Goal: Obtain resource: Download file/media

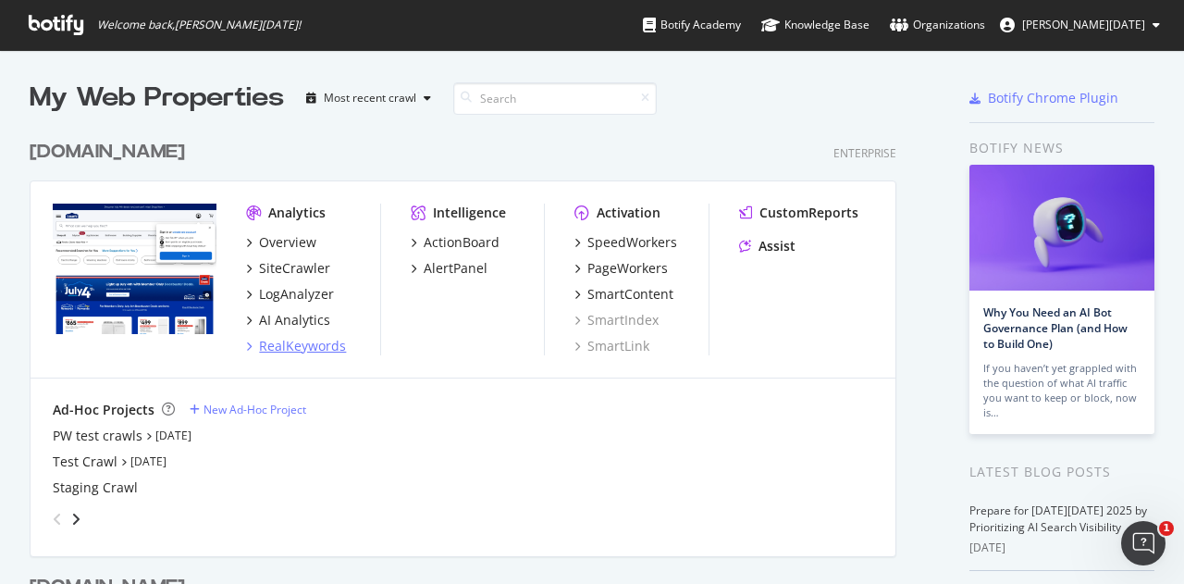
click at [318, 338] on div "RealKeywords" at bounding box center [302, 346] width 87 height 18
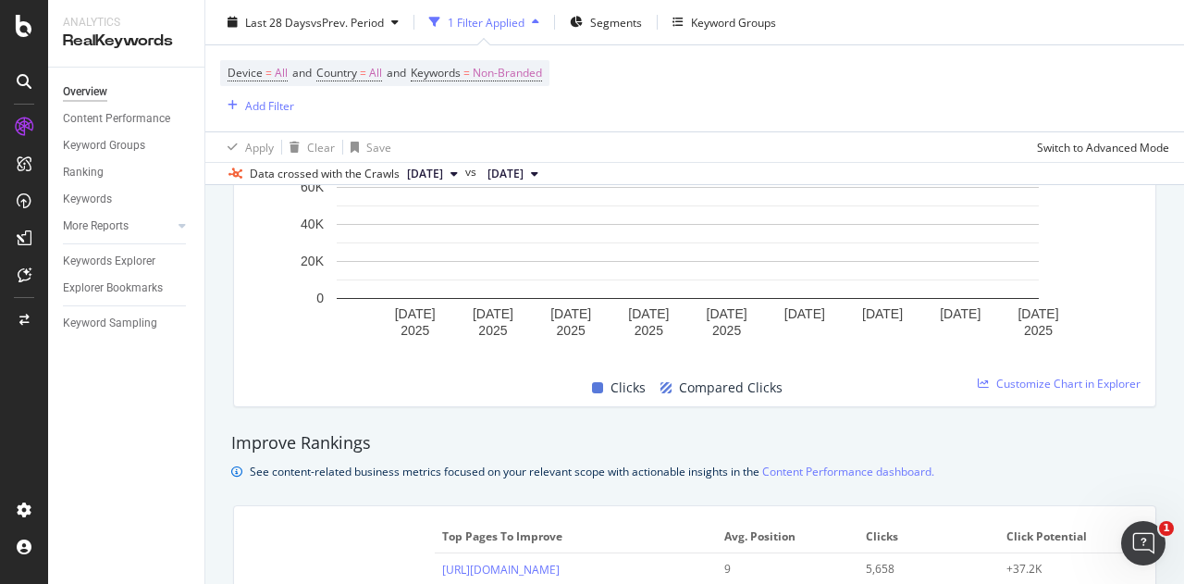
scroll to position [1480, 0]
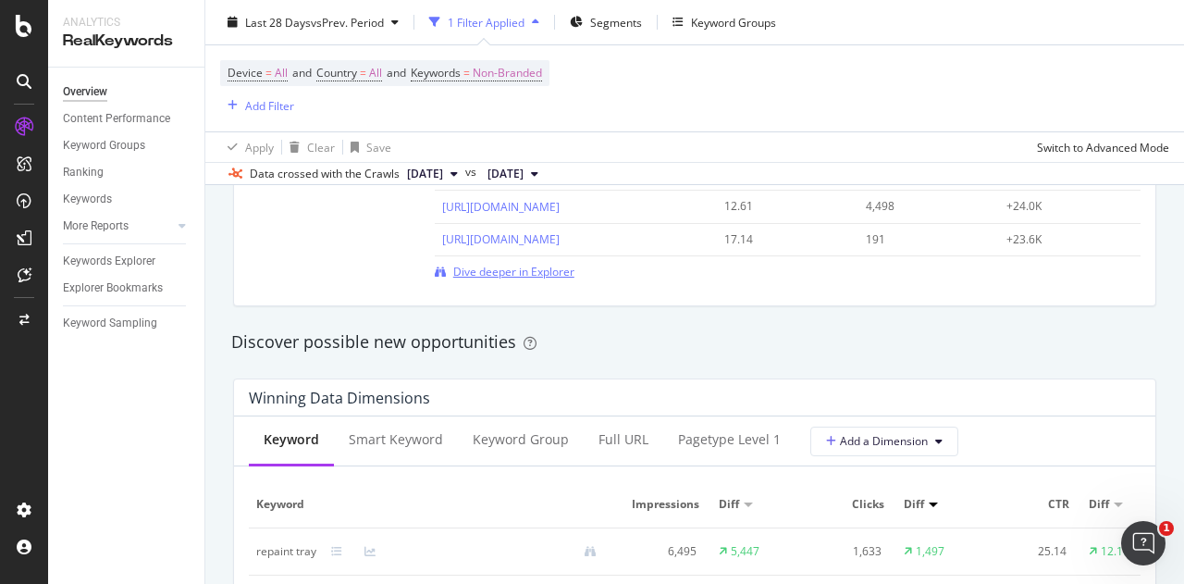
click at [505, 274] on span "Dive deeper in Explorer" at bounding box center [513, 272] width 121 height 16
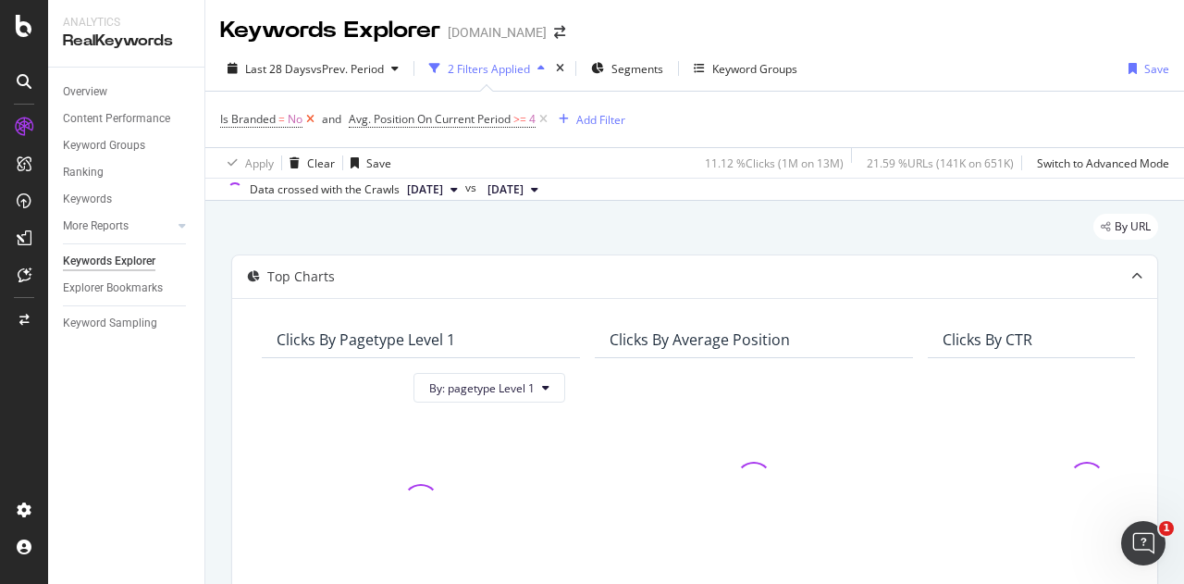
click at [309, 120] on icon at bounding box center [310, 119] width 16 height 18
click at [423, 118] on icon at bounding box center [415, 119] width 16 height 18
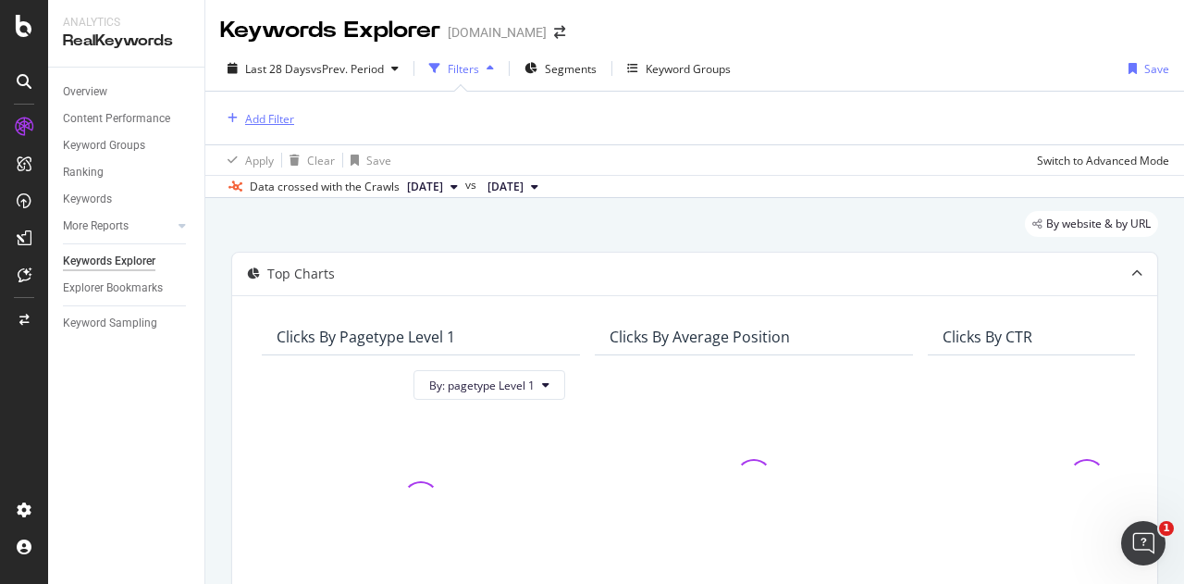
click at [278, 112] on div "Add Filter" at bounding box center [269, 119] width 49 height 16
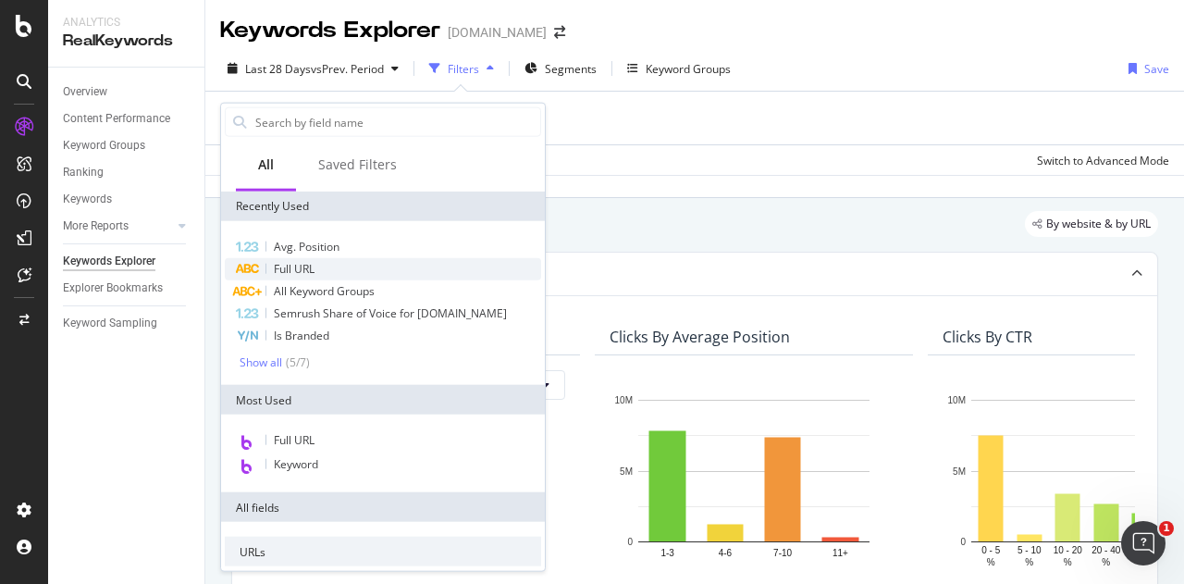
click at [277, 271] on span "Full URL" at bounding box center [294, 269] width 41 height 16
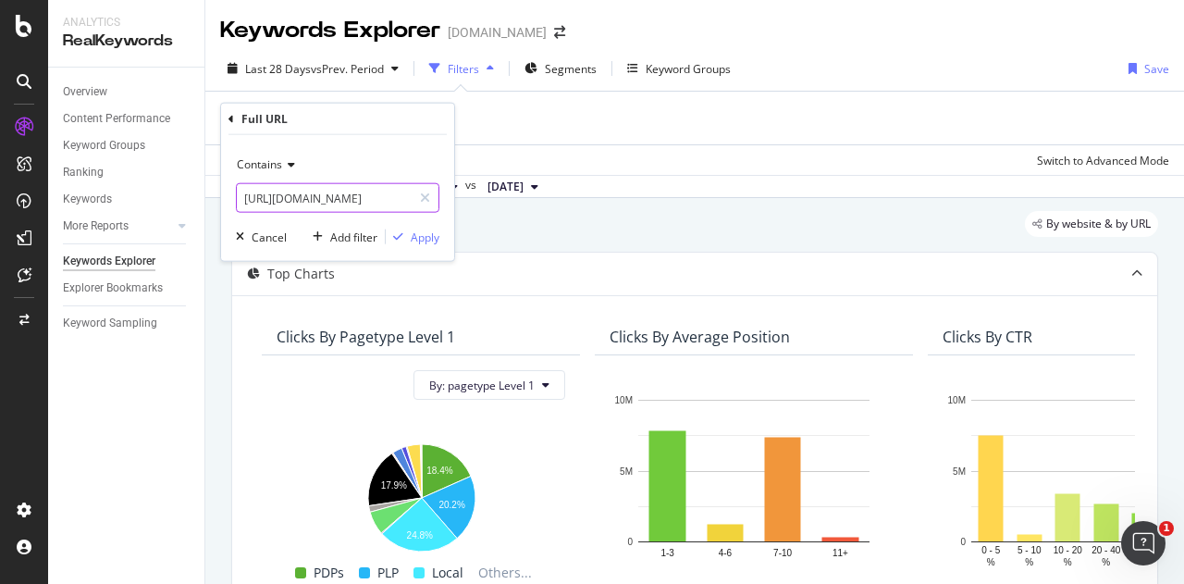
click at [342, 204] on input "[URL][DOMAIN_NAME]" at bounding box center [324, 198] width 175 height 30
type input "/pl/"
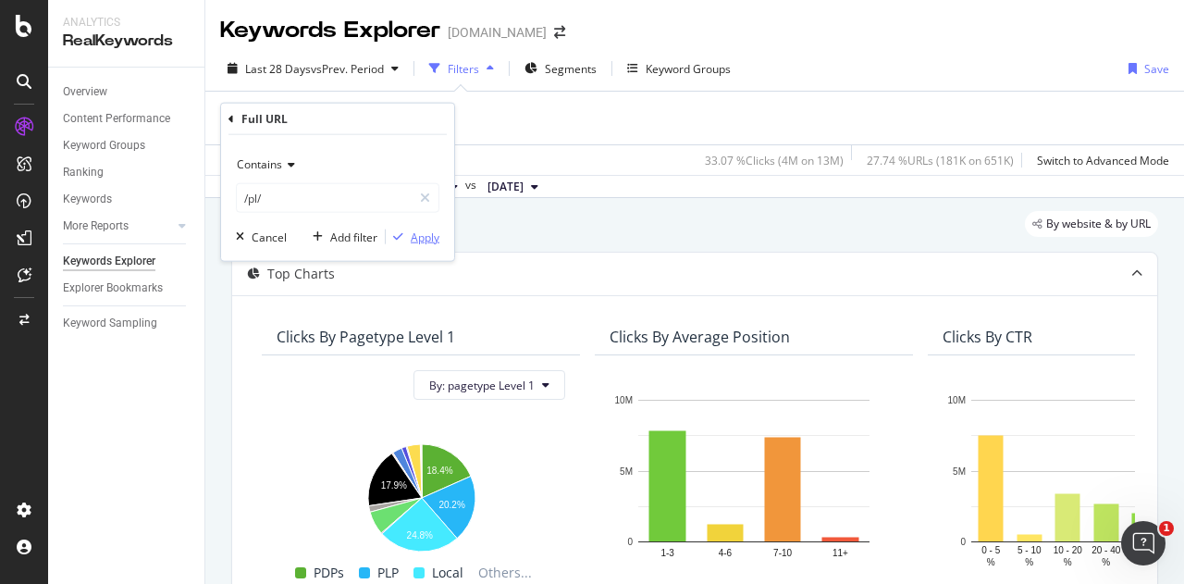
click at [417, 235] on div "Apply" at bounding box center [425, 236] width 29 height 16
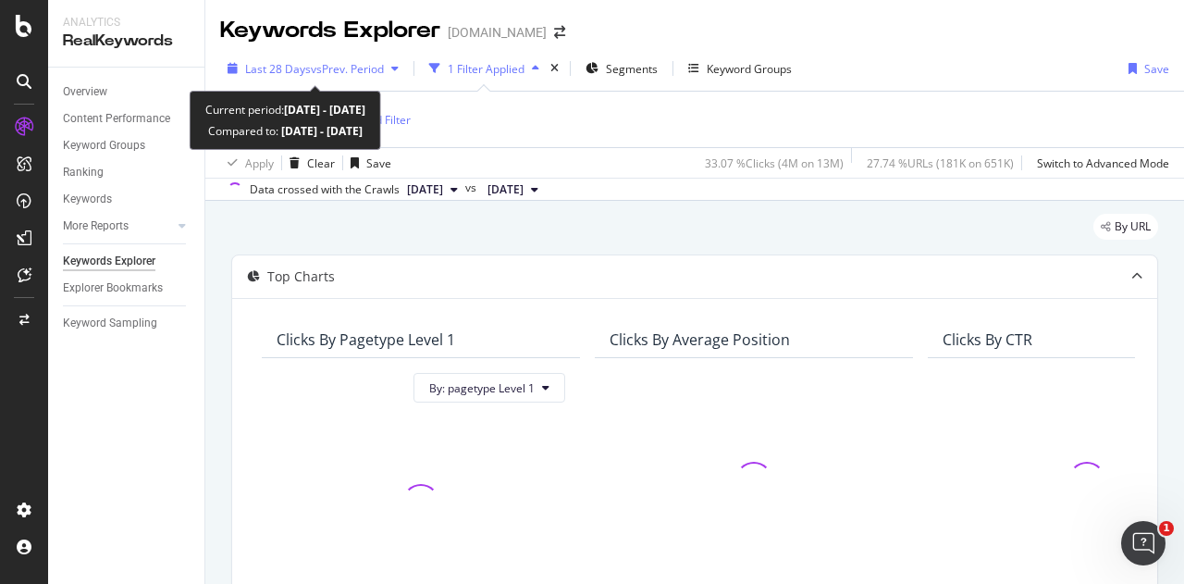
click at [361, 58] on div "Last 28 Days vs Prev. Period" at bounding box center [313, 69] width 186 height 28
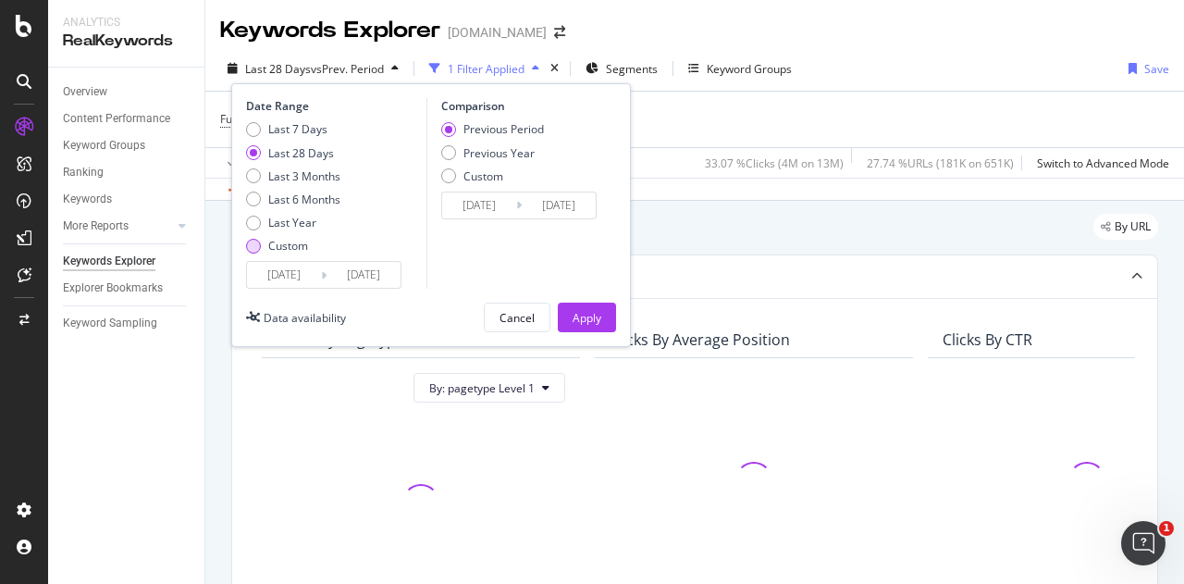
click at [274, 250] on div "Custom" at bounding box center [288, 246] width 40 height 16
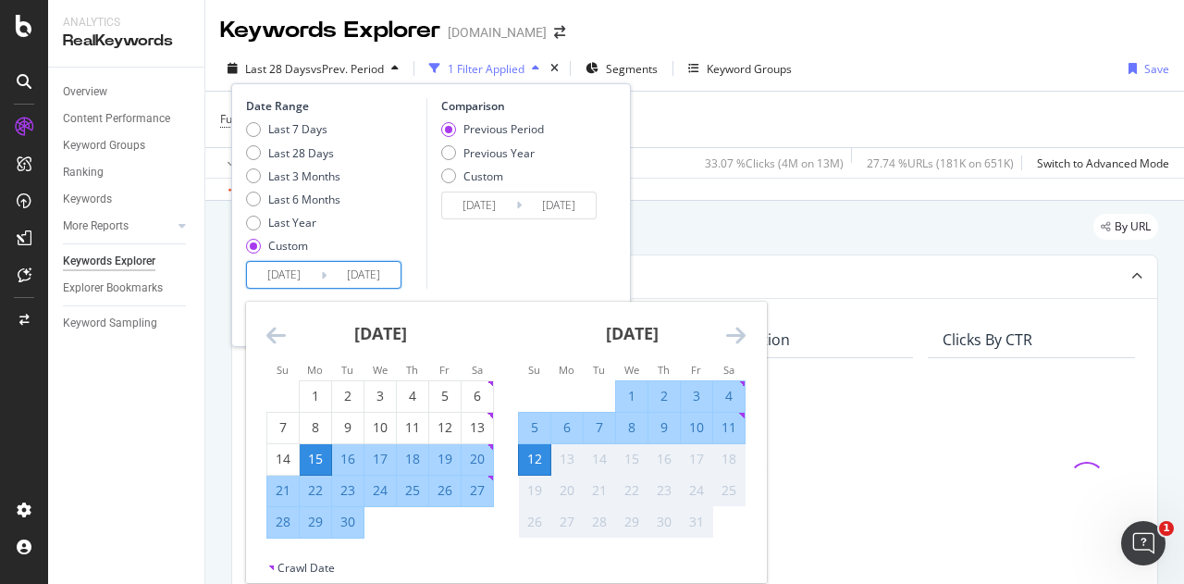
click at [281, 276] on input "[DATE]" at bounding box center [284, 275] width 74 height 26
click at [309, 395] on div "1" at bounding box center [315, 396] width 31 height 18
type input "[DATE]"
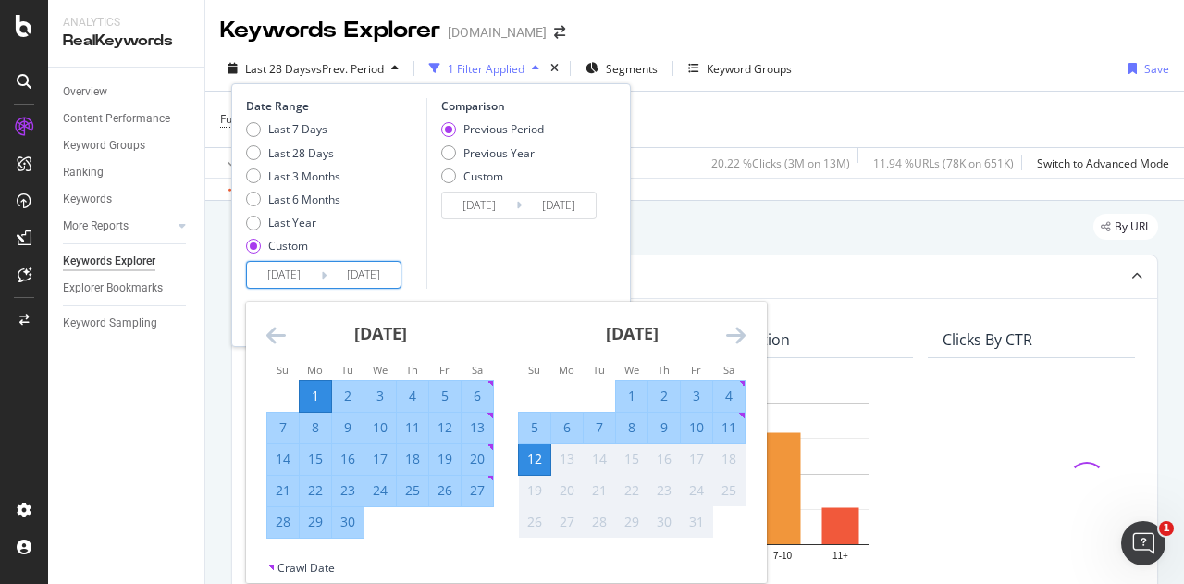
click at [544, 465] on div "12" at bounding box center [534, 458] width 31 height 18
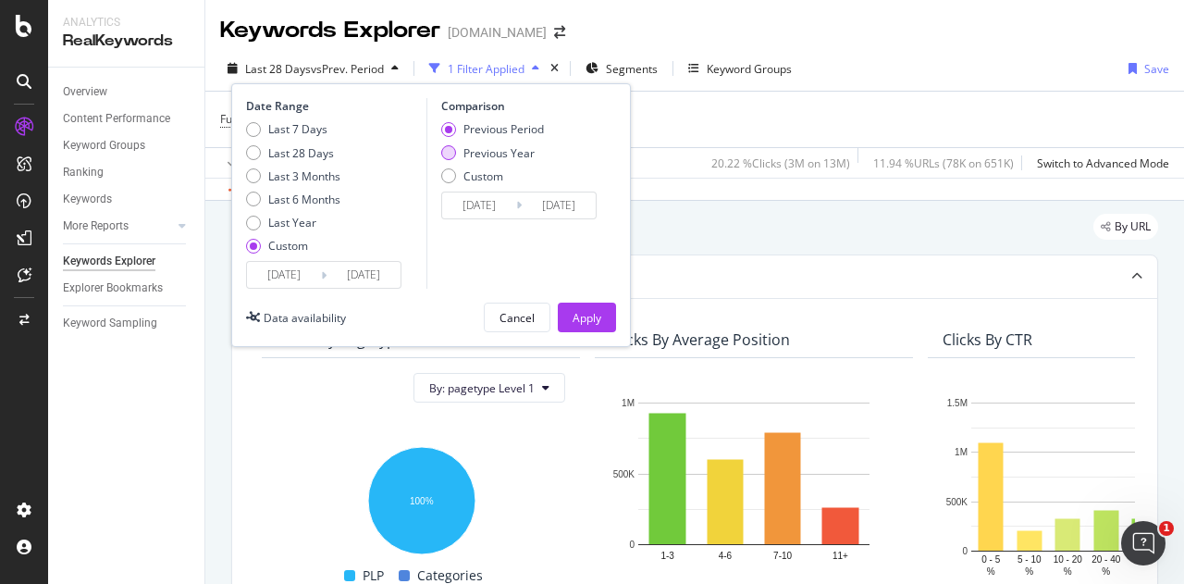
click at [470, 156] on div "Previous Year" at bounding box center [498, 153] width 71 height 16
type input "[DATE]"
click at [455, 172] on div "Custom" at bounding box center [492, 176] width 103 height 16
click at [486, 200] on input "[DATE]" at bounding box center [479, 205] width 74 height 26
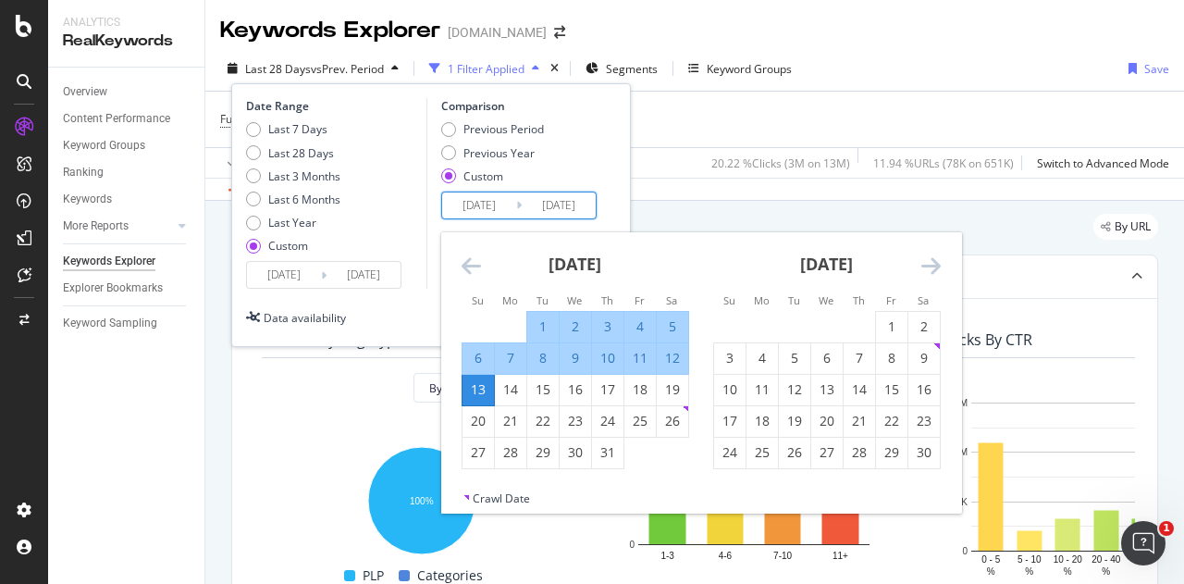
click at [463, 261] on icon "Move backward to switch to the previous month." at bounding box center [470, 265] width 19 height 22
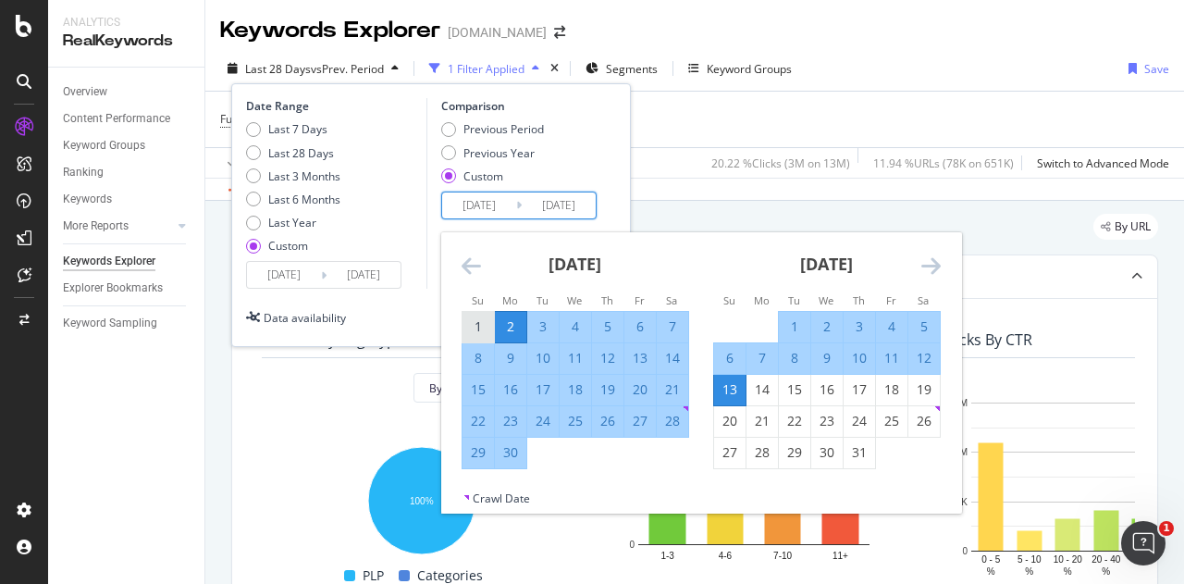
click at [477, 324] on div "1" at bounding box center [477, 326] width 31 height 18
type input "[DATE]"
click at [924, 352] on div "12" at bounding box center [923, 358] width 31 height 18
type input "[DATE]"
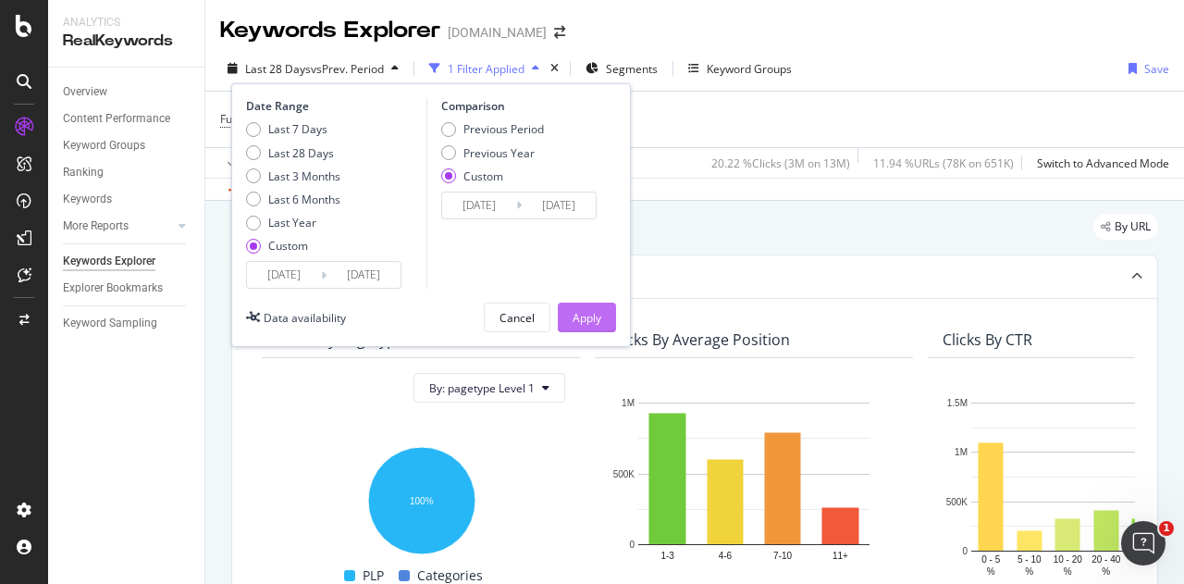
click at [593, 310] on div "Apply" at bounding box center [586, 318] width 29 height 16
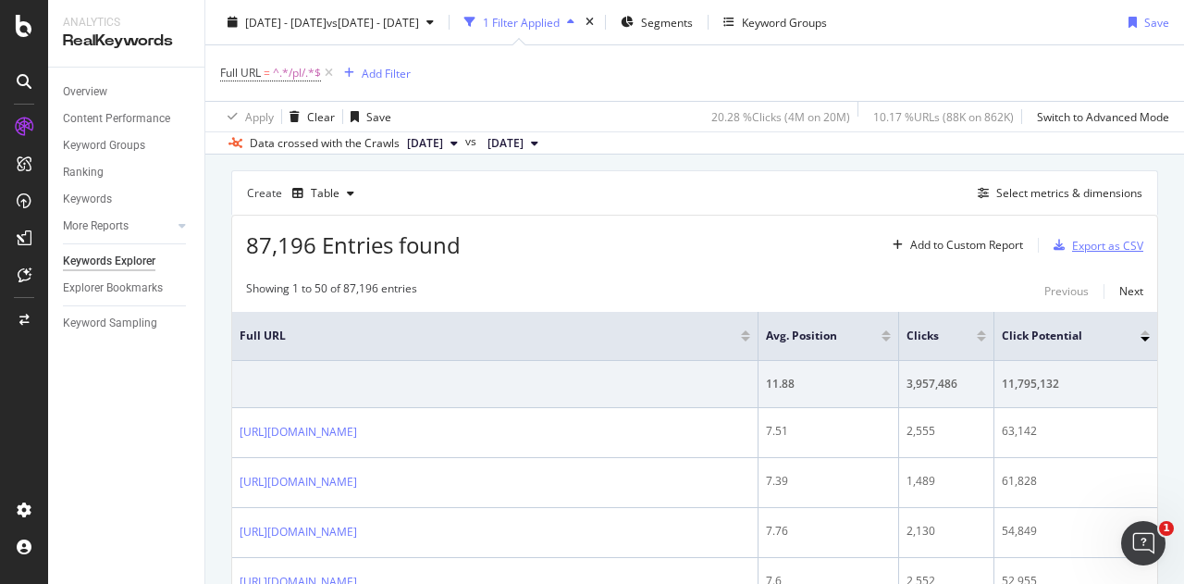
scroll to position [463, 0]
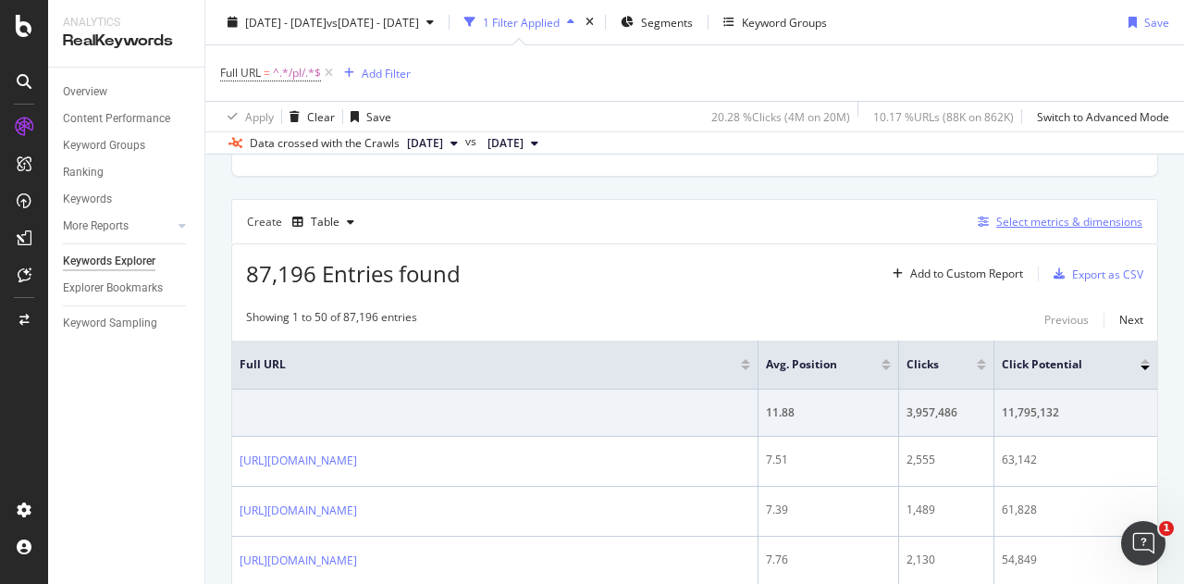
click at [1052, 217] on div "Select metrics & dimensions" at bounding box center [1069, 222] width 146 height 16
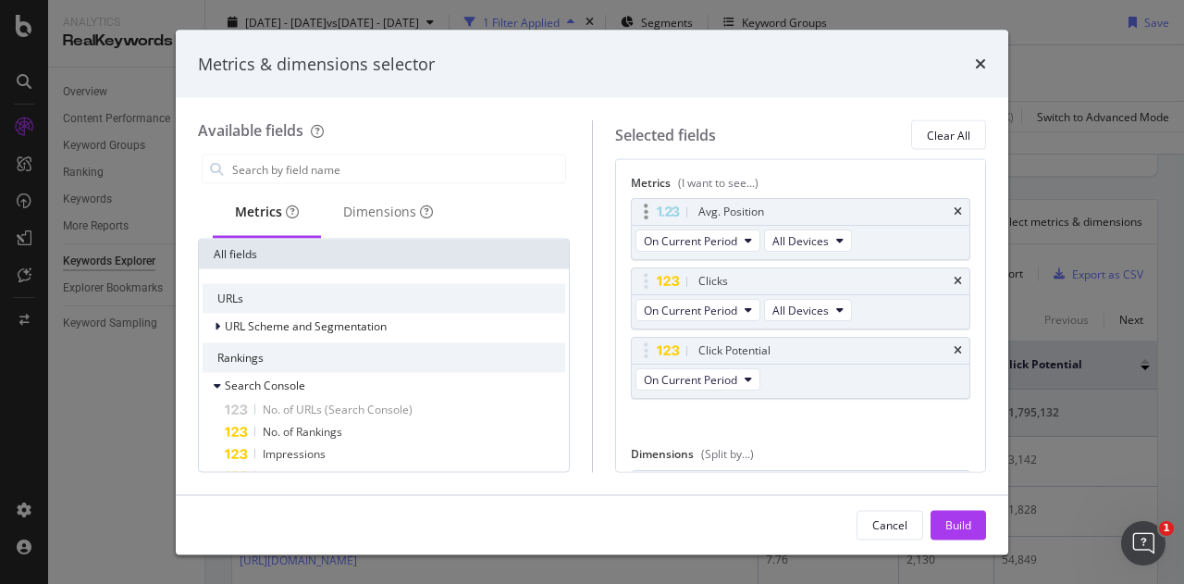
click at [942, 201] on div "Avg. Position" at bounding box center [801, 212] width 338 height 26
click at [953, 210] on icon "times" at bounding box center [957, 211] width 8 height 11
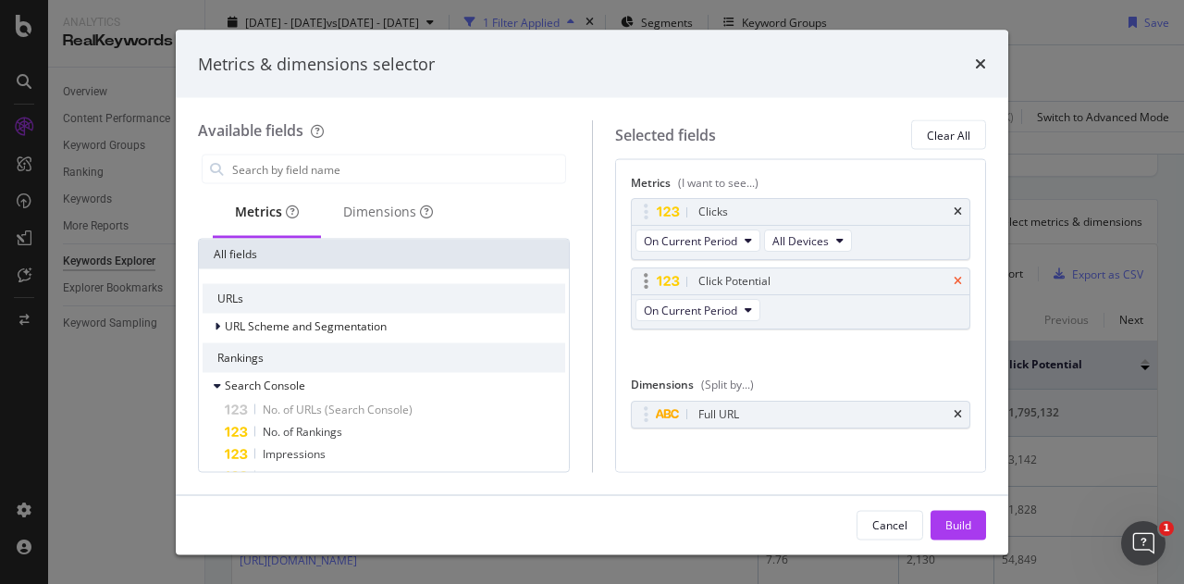
click at [953, 277] on icon "times" at bounding box center [957, 281] width 8 height 11
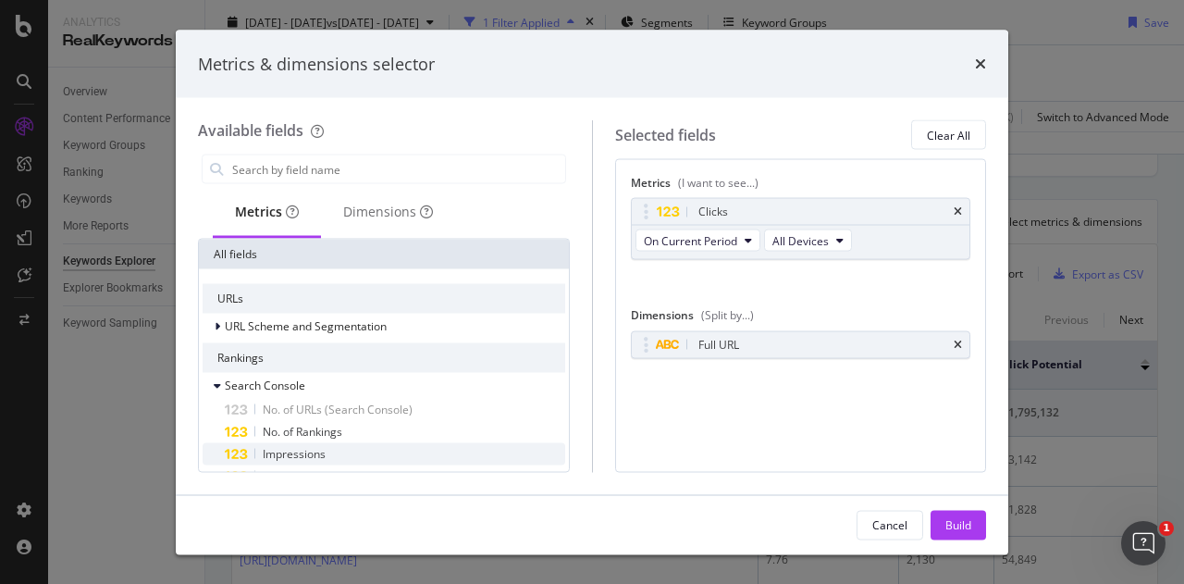
click at [287, 446] on span "Impressions" at bounding box center [294, 454] width 63 height 16
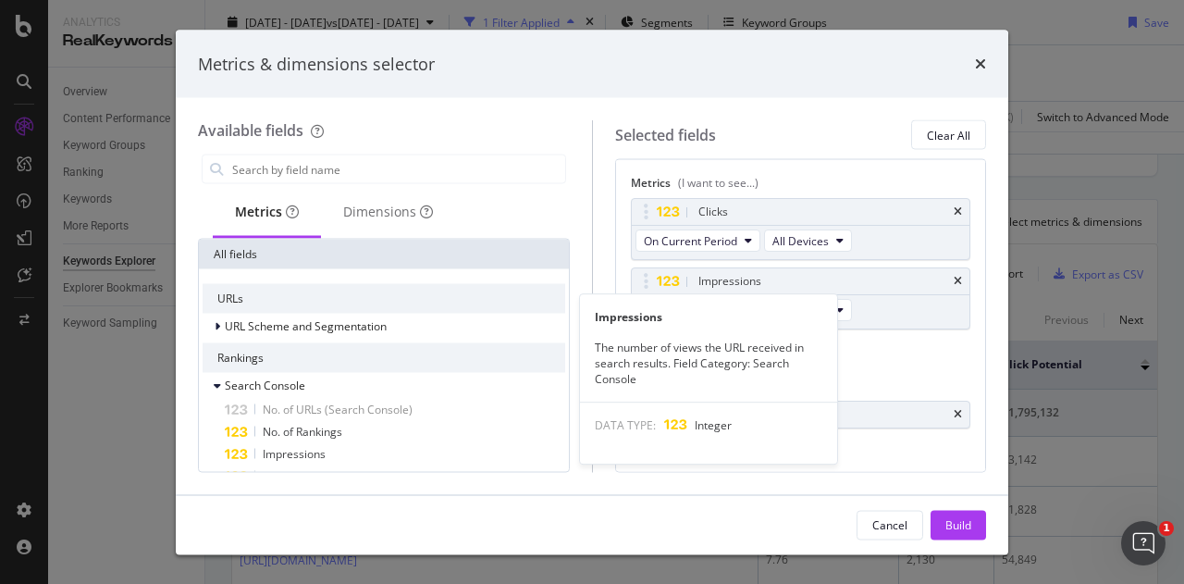
click at [287, 446] on span "Impressions" at bounding box center [294, 454] width 63 height 16
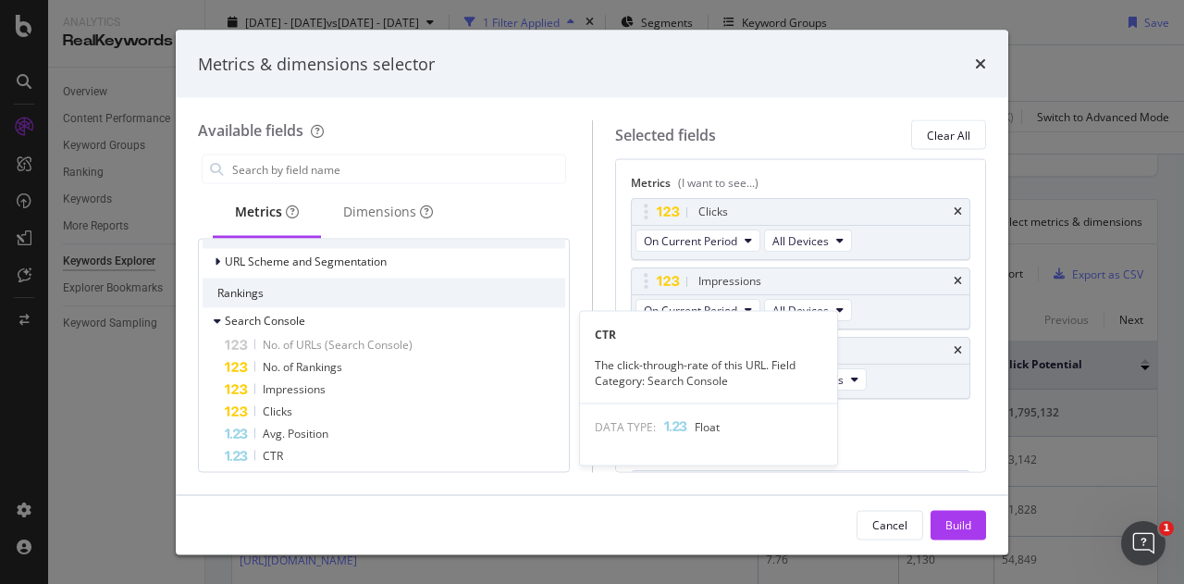
scroll to position [92, 0]
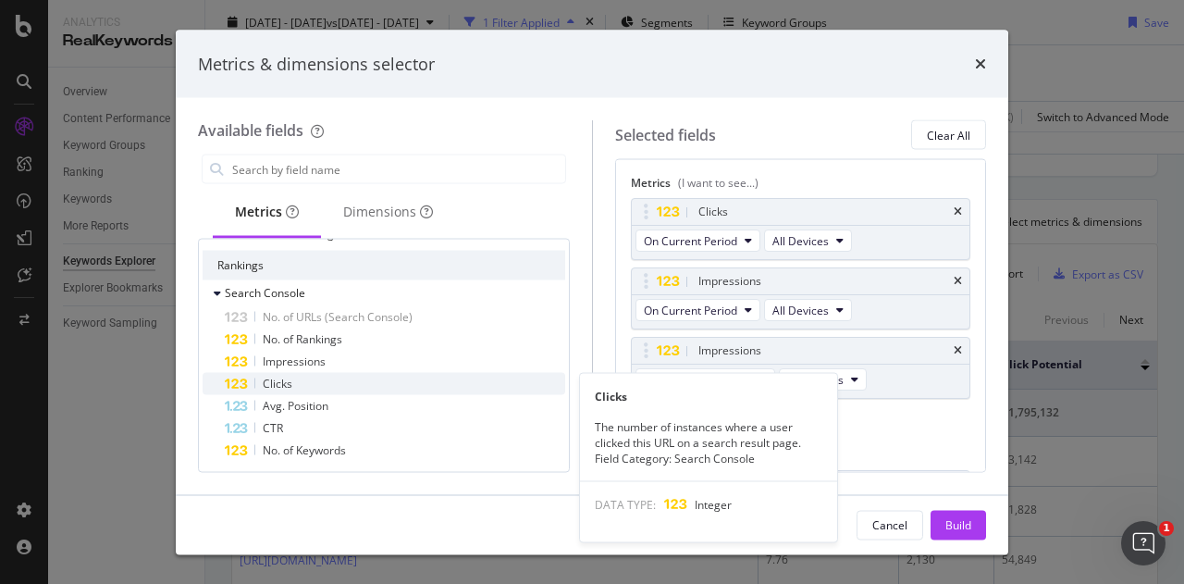
click at [285, 382] on span "Clicks" at bounding box center [278, 383] width 30 height 16
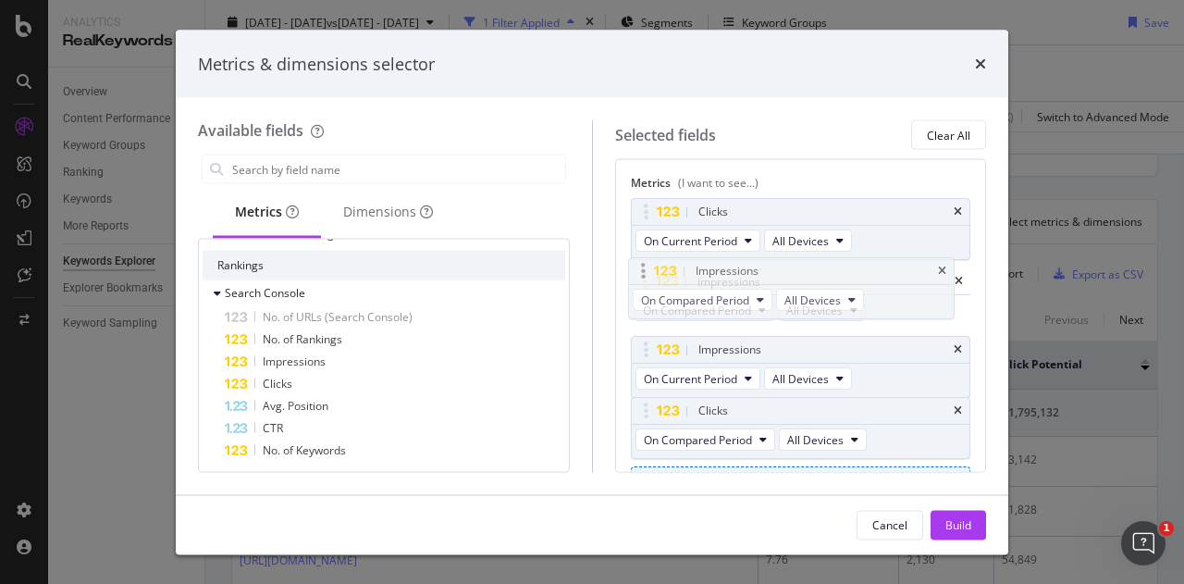
drag, startPoint x: 829, startPoint y: 351, endPoint x: 827, endPoint y: 274, distance: 77.7
click at [827, 274] on body "Analytics RealKeywords Overview Content Performance Keyword Groups Ranking Keyw…" at bounding box center [592, 292] width 1184 height 584
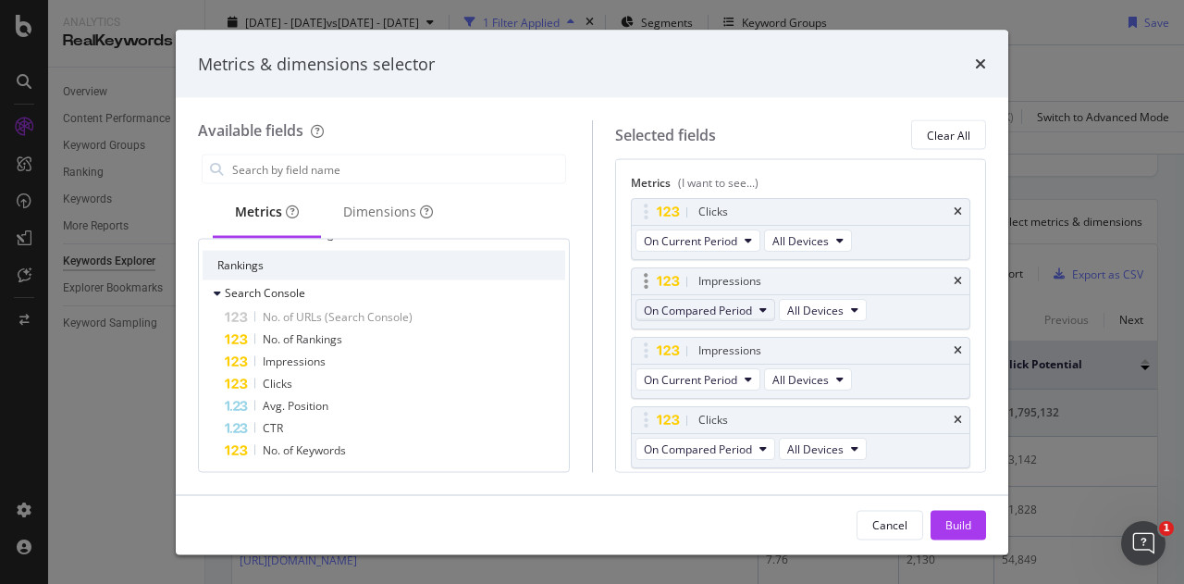
click at [727, 315] on span "On Compared Period" at bounding box center [698, 309] width 108 height 16
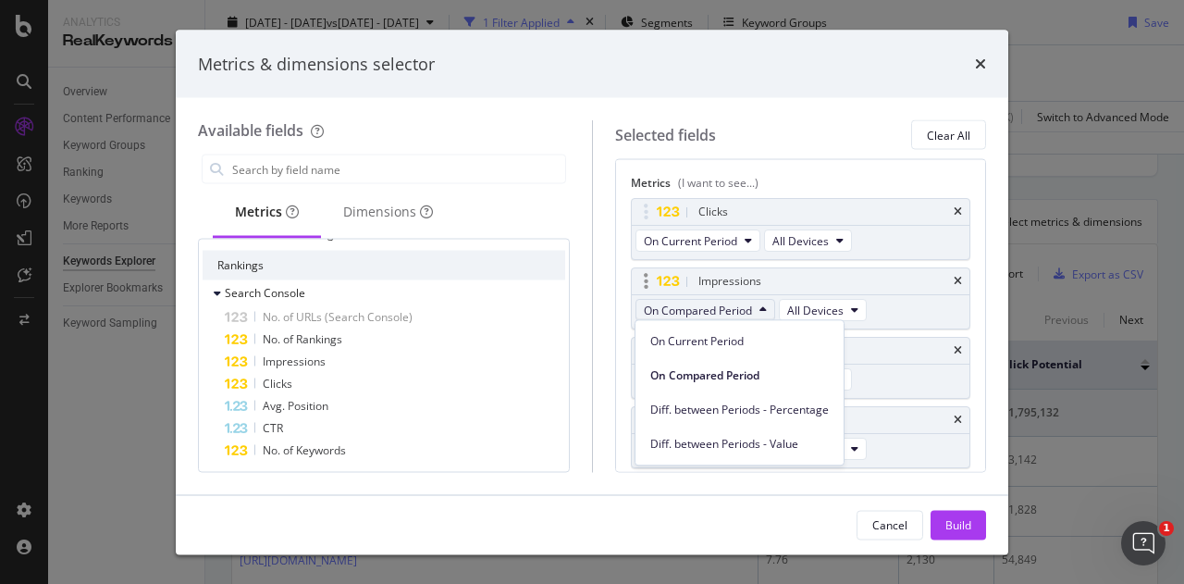
click at [727, 313] on span "On Compared Period" at bounding box center [698, 309] width 108 height 16
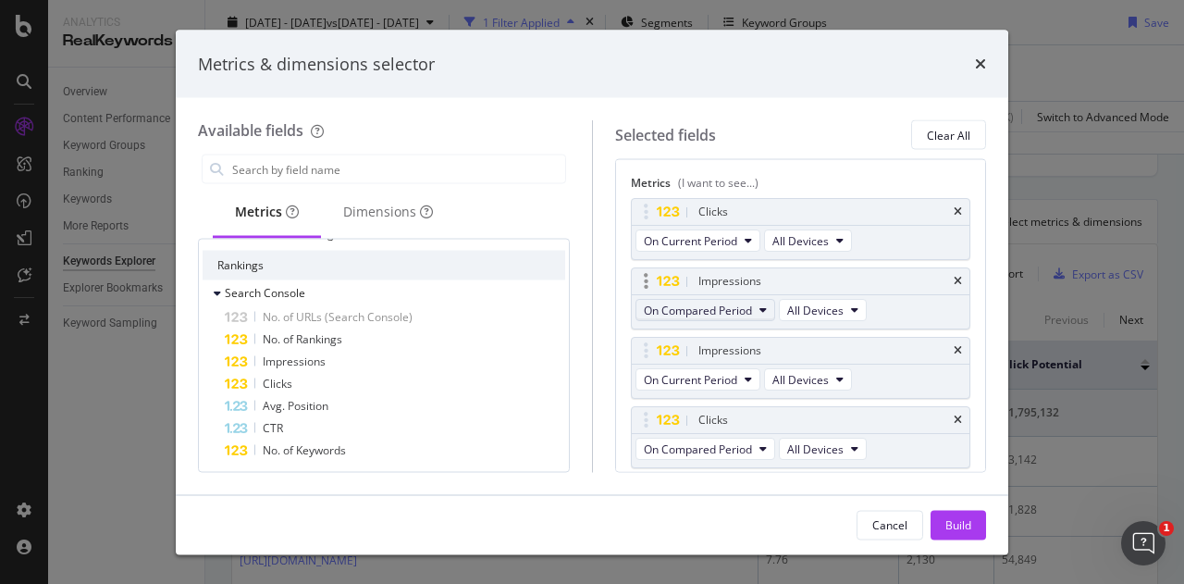
click at [739, 313] on span "On Compared Period" at bounding box center [698, 309] width 108 height 16
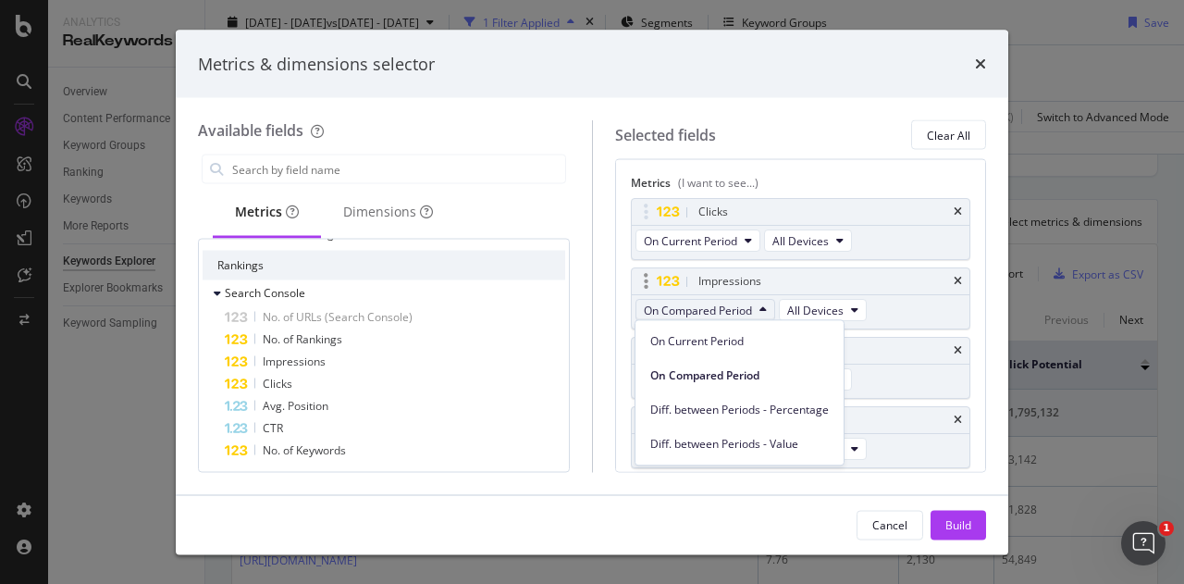
click at [739, 313] on span "On Compared Period" at bounding box center [698, 309] width 108 height 16
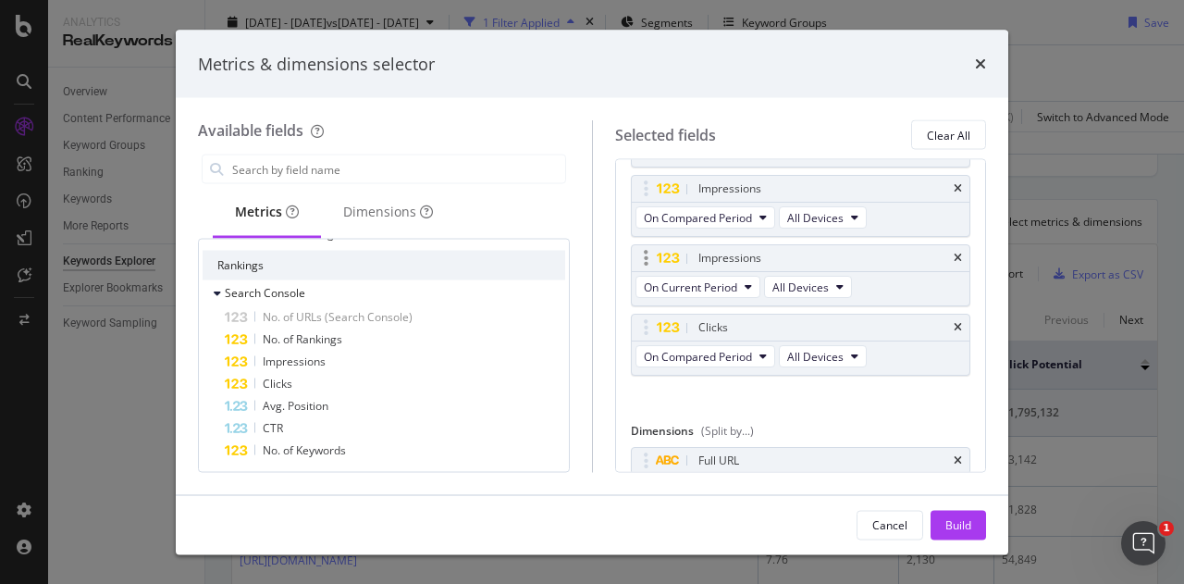
scroll to position [152, 0]
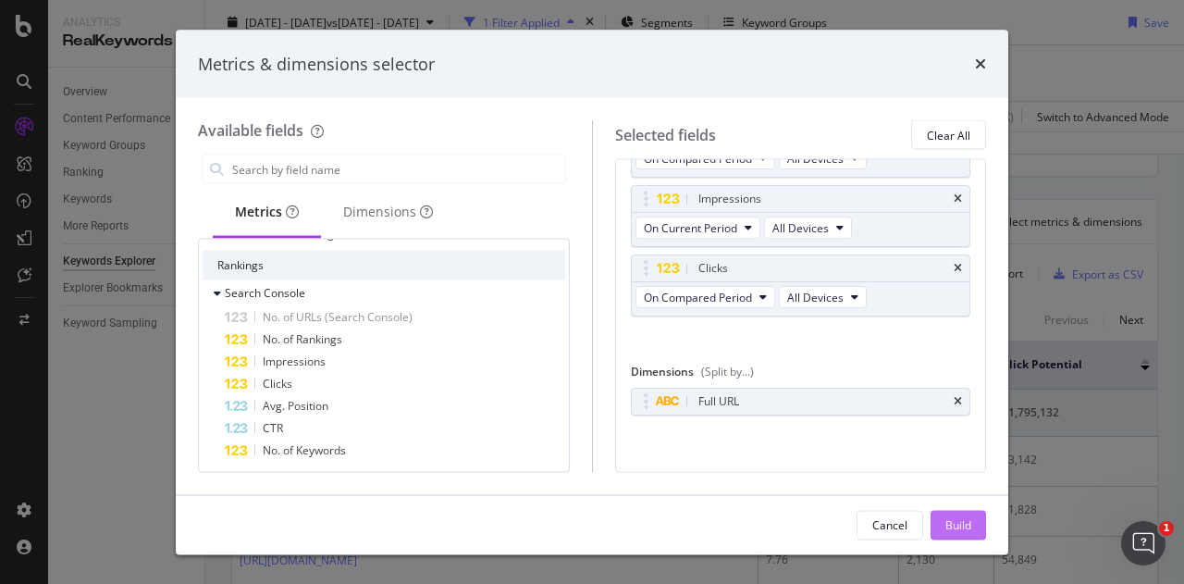
click at [961, 517] on div "Build" at bounding box center [958, 524] width 26 height 16
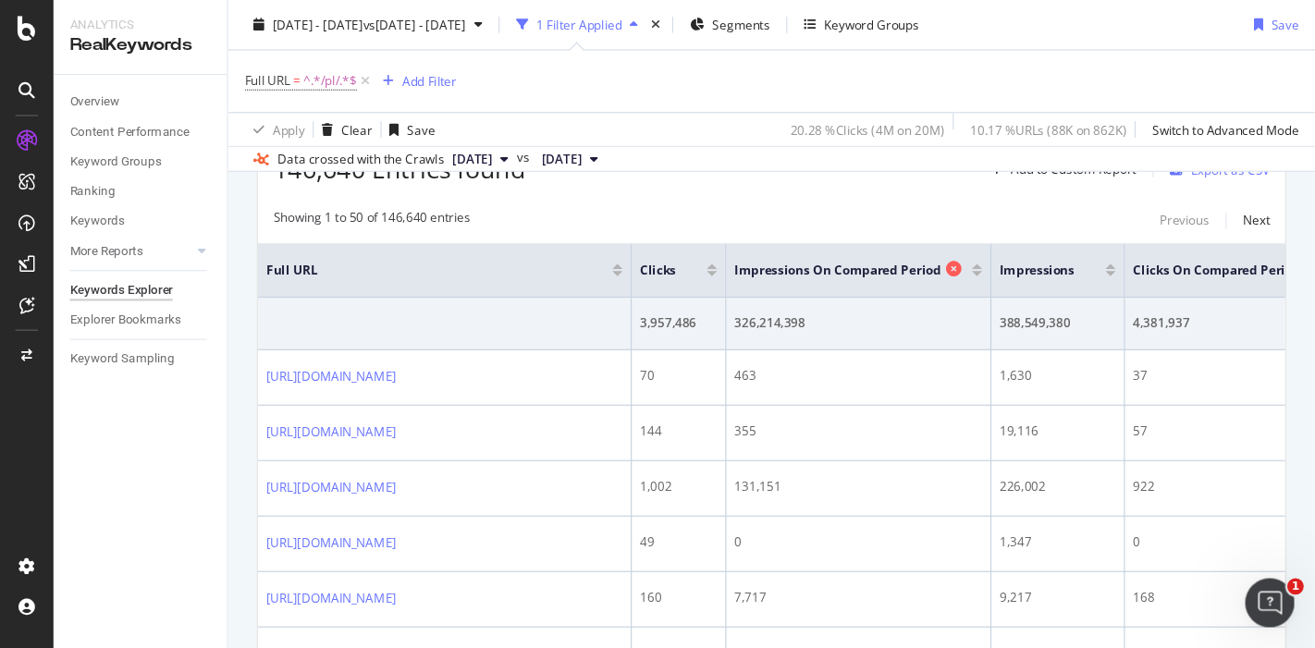
scroll to position [556, 0]
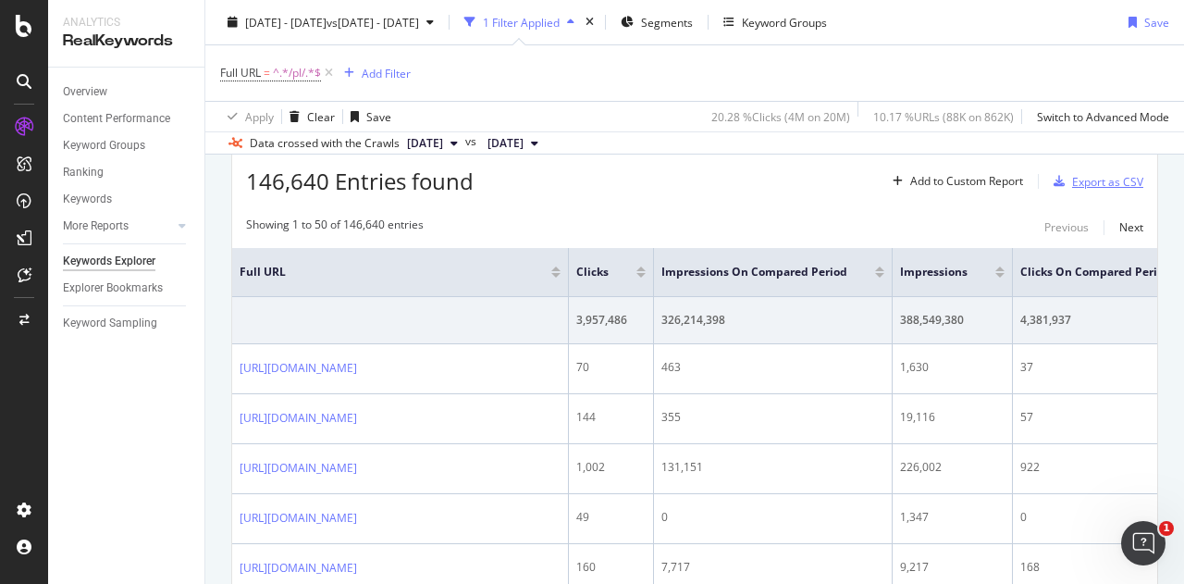
click at [1123, 178] on div "Export as CSV" at bounding box center [1107, 182] width 71 height 16
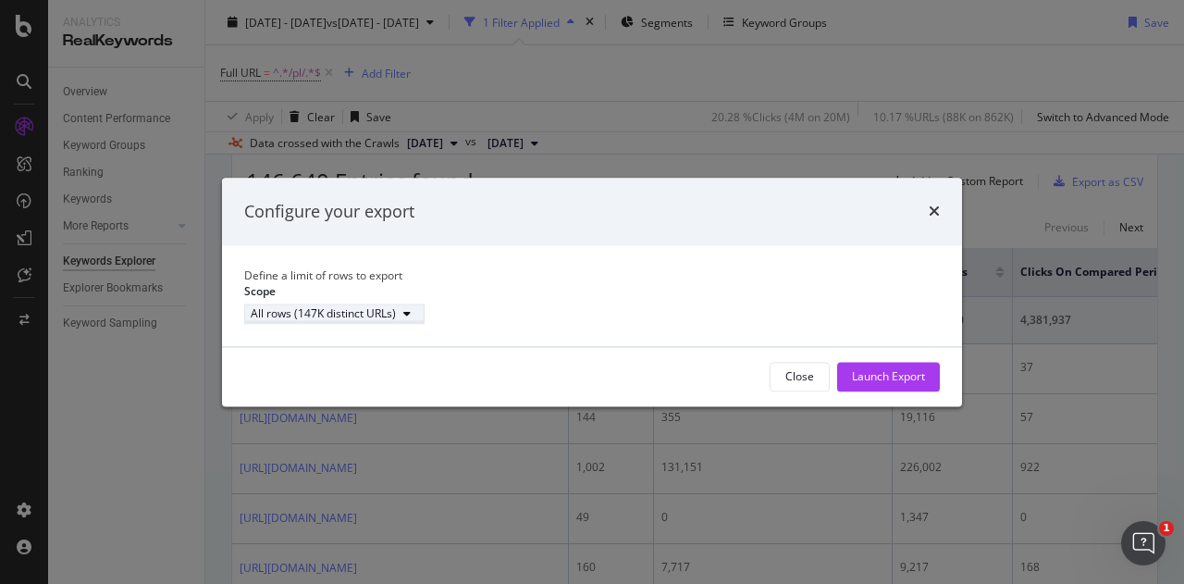
click at [396, 322] on div "All rows (147K distinct URLs)" at bounding box center [323, 314] width 145 height 16
click at [855, 384] on div "Launch Export" at bounding box center [888, 376] width 73 height 16
